Goal: Use online tool/utility: Utilize a website feature to perform a specific function

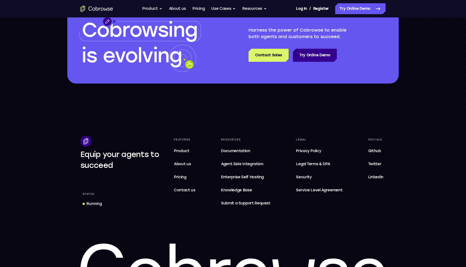
click at [95, 9] on icon "Go to the home page" at bounding box center [93, 9] width 3 height 3
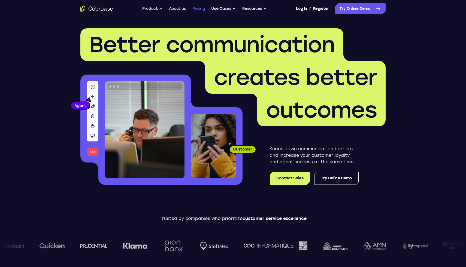
click at [204, 8] on link "Pricing" at bounding box center [198, 8] width 13 height 11
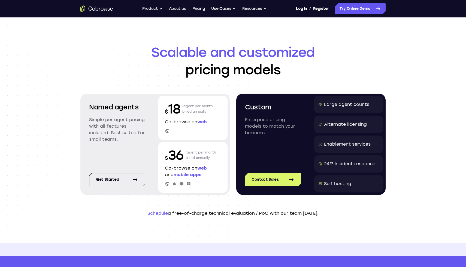
click at [155, 215] on link "Schedule" at bounding box center [157, 213] width 20 height 5
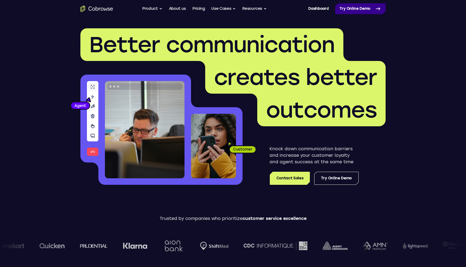
drag, startPoint x: 0, startPoint y: 0, endPoint x: 347, endPoint y: 8, distance: 347.1
click at [347, 8] on link "Try Online Demo" at bounding box center [360, 8] width 50 height 11
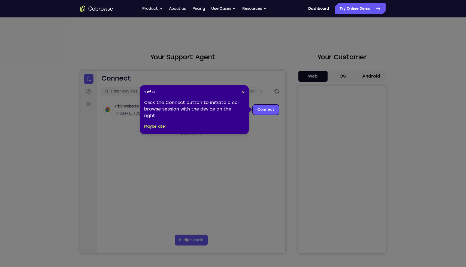
click at [239, 95] on div "1 of 8 × Click the Connect button to initiate a co-browse session with the devi…" at bounding box center [194, 109] width 109 height 49
click at [242, 94] on span "×" at bounding box center [243, 92] width 2 height 5
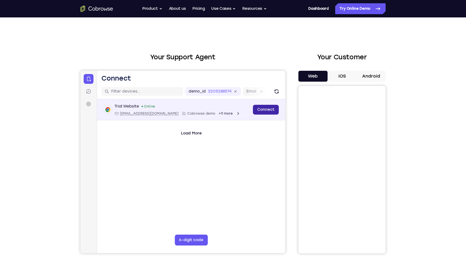
click at [266, 107] on link "Connect" at bounding box center [266, 110] width 26 height 10
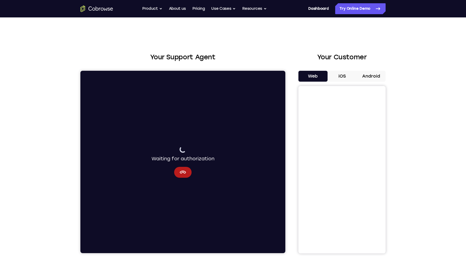
click at [198, 158] on div "Waiting for authorization" at bounding box center [183, 154] width 63 height 16
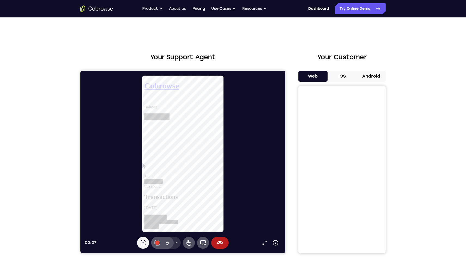
click at [176, 244] on icon at bounding box center [176, 243] width 3 height 3
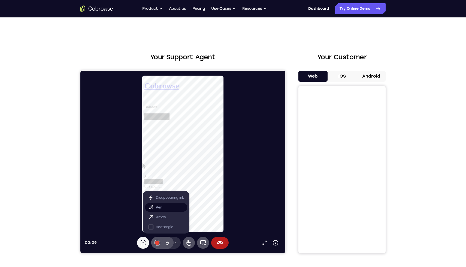
click at [170, 206] on button "Pen" at bounding box center [166, 207] width 42 height 9
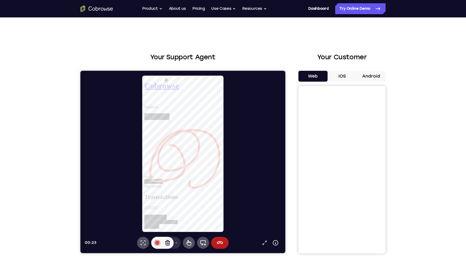
click at [348, 78] on button "iOS" at bounding box center [342, 76] width 29 height 11
click at [367, 78] on button "Android" at bounding box center [371, 76] width 29 height 11
click at [312, 76] on button "Web" at bounding box center [313, 76] width 29 height 11
click at [158, 11] on button "Product" at bounding box center [152, 8] width 20 height 11
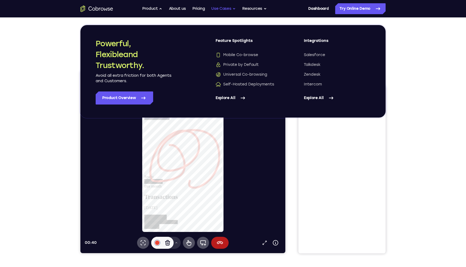
click at [231, 8] on button "Use Cases" at bounding box center [223, 8] width 25 height 11
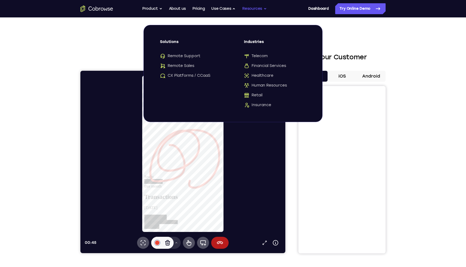
click at [264, 10] on button "Resources" at bounding box center [254, 8] width 25 height 11
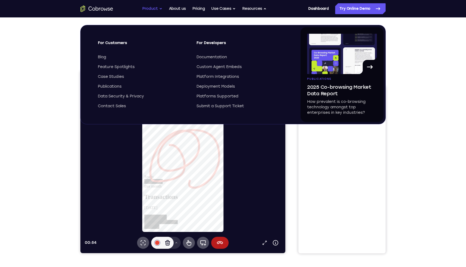
click at [143, 9] on button "Product" at bounding box center [152, 8] width 20 height 11
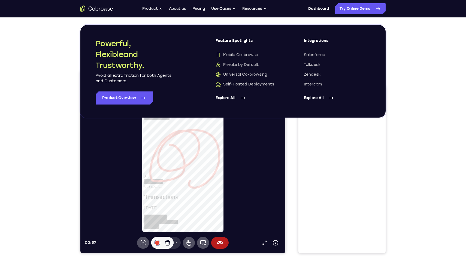
click at [102, 9] on icon "Go to the home page" at bounding box center [96, 8] width 33 height 7
